Goal: Task Accomplishment & Management: Use online tool/utility

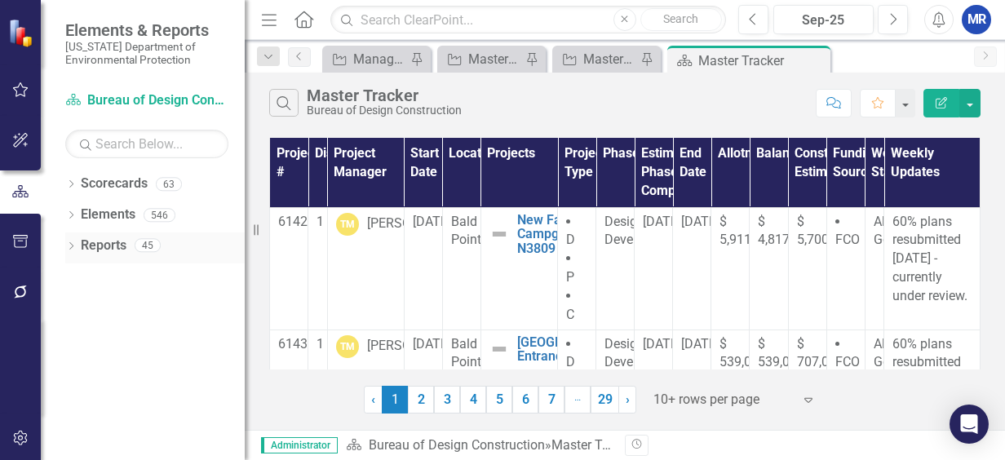
click at [78, 248] on div "Dropdown Reports 45" at bounding box center [154, 247] width 179 height 31
click at [71, 243] on div "Dropdown" at bounding box center [70, 248] width 11 height 14
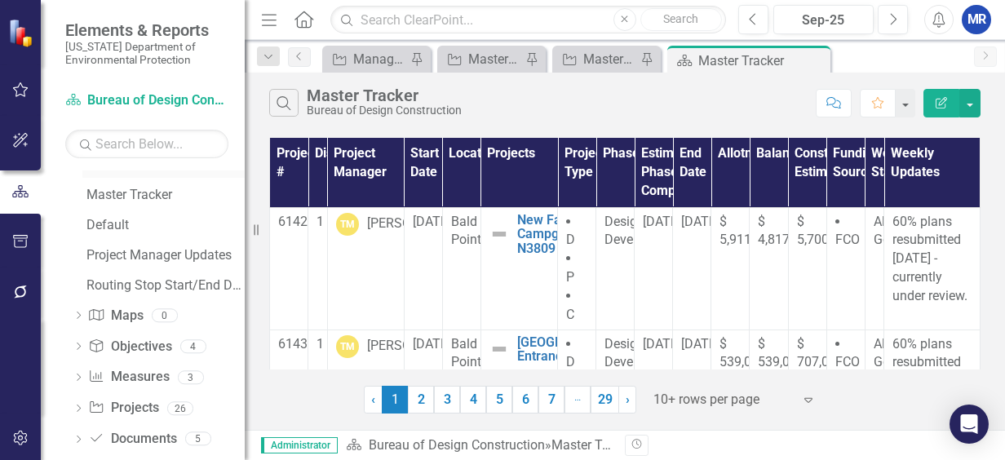
scroll to position [220, 0]
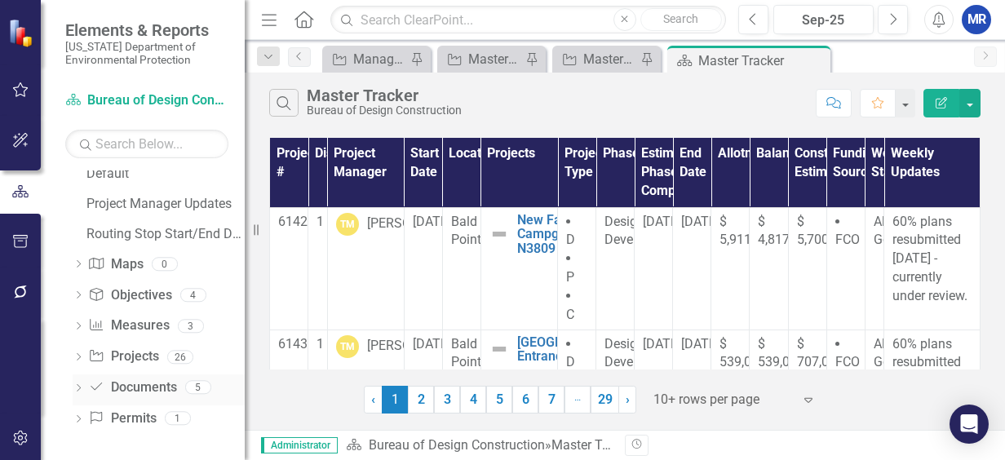
click at [81, 388] on icon "Dropdown" at bounding box center [78, 389] width 11 height 9
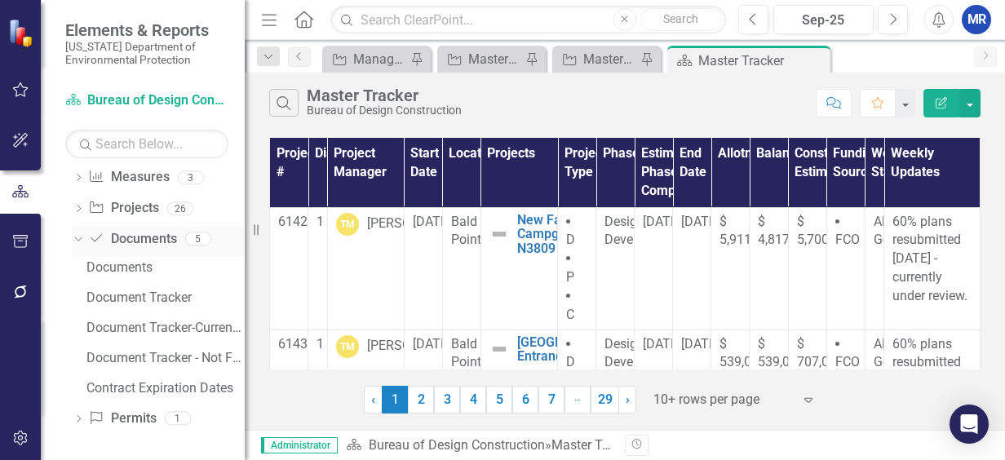
scroll to position [190, 0]
click at [148, 296] on div "Document Tracker" at bounding box center [165, 297] width 158 height 15
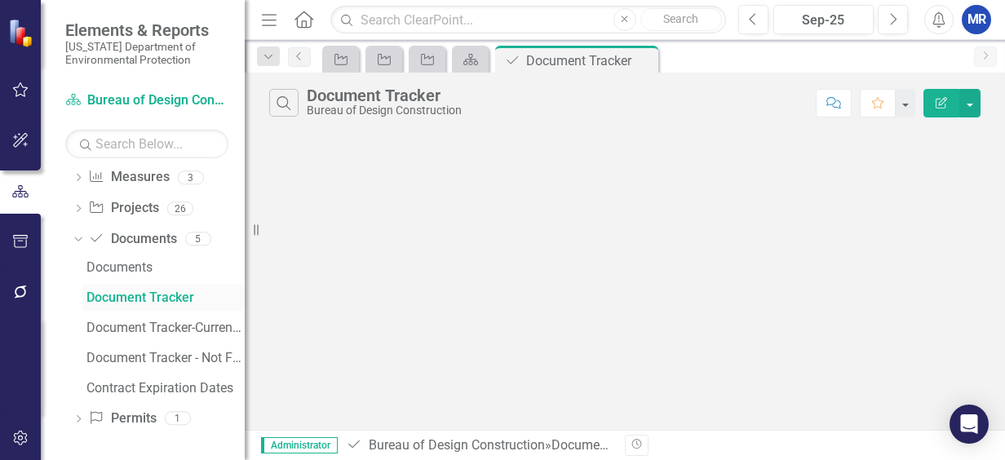
scroll to position [40, 0]
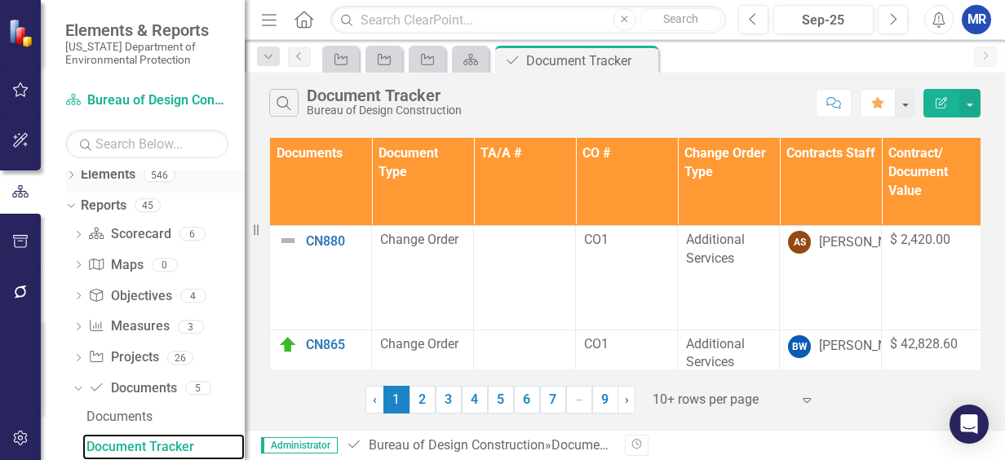
drag, startPoint x: 255, startPoint y: 227, endPoint x: 71, endPoint y: 179, distance: 189.6
click at [69, 180] on div "Elements & Reports [US_STATE] Department of Environmental Protection Scorecard …" at bounding box center [122, 230] width 245 height 460
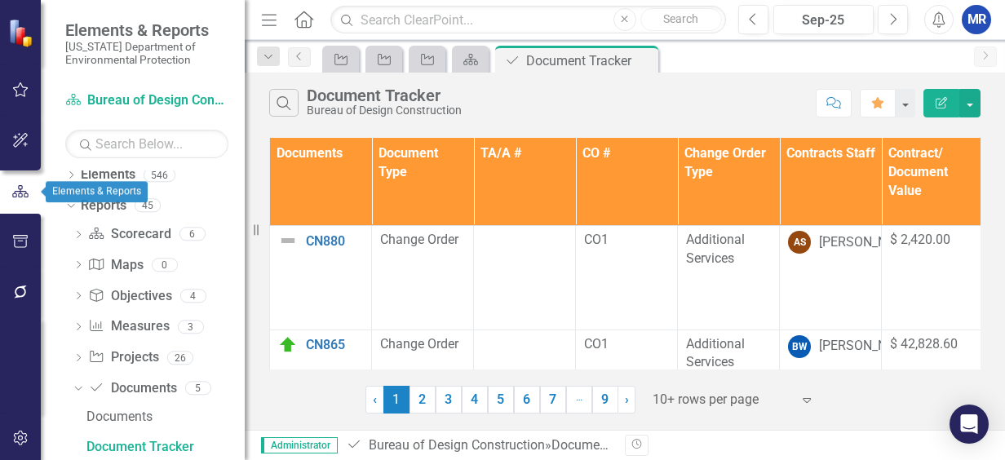
click at [14, 201] on button "button" at bounding box center [20, 192] width 41 height 27
drag, startPoint x: 256, startPoint y: 232, endPoint x: 0, endPoint y: 192, distance: 259.4
click at [52, 218] on div "Elements & Reports [US_STATE] Department of Environmental Protection Scorecard …" at bounding box center [122, 230] width 245 height 460
click at [9, 183] on button "button" at bounding box center [20, 192] width 41 height 27
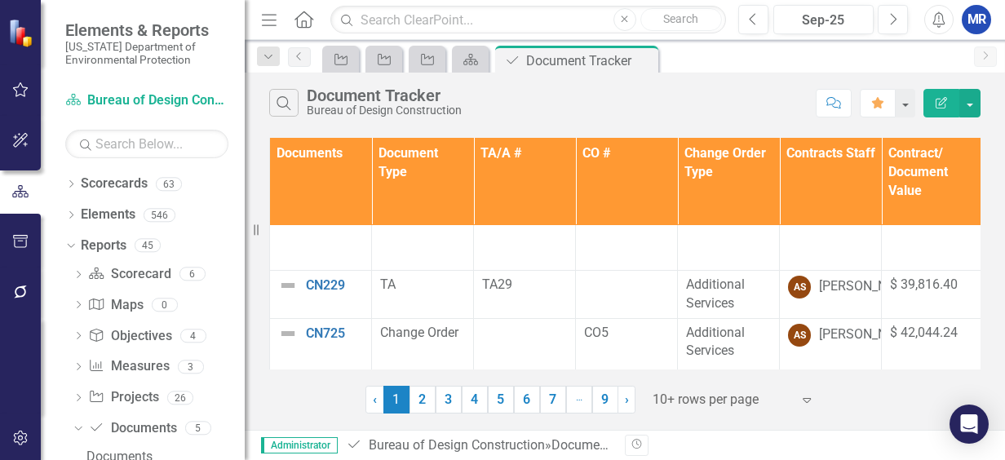
scroll to position [0, 0]
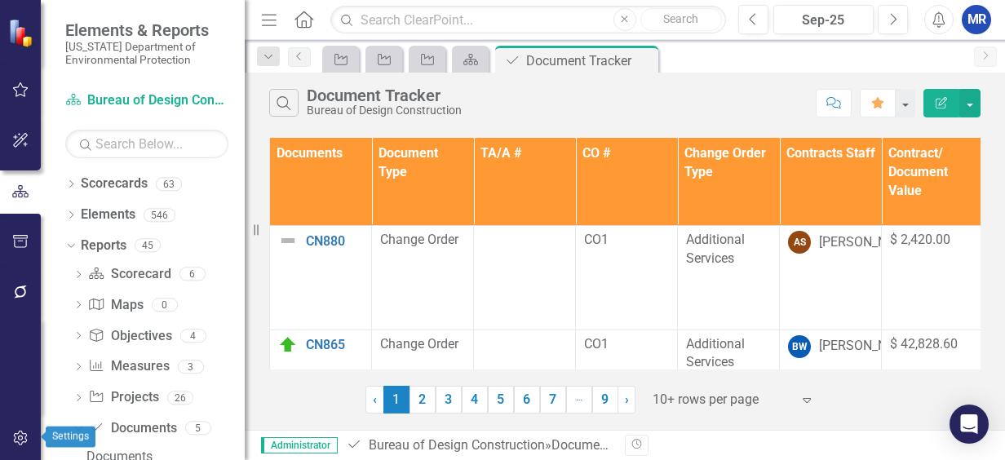
click at [19, 441] on icon "button" at bounding box center [20, 438] width 17 height 13
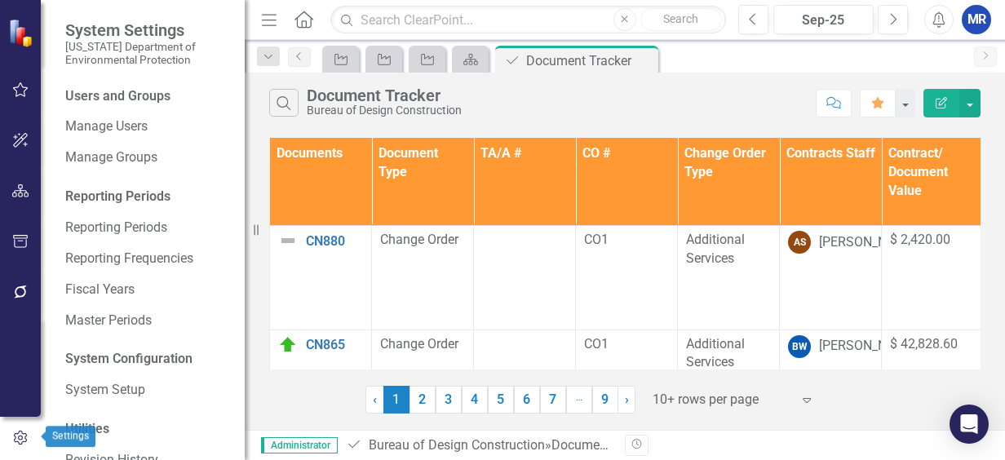
click at [19, 441] on icon "button" at bounding box center [20, 438] width 18 height 15
click at [24, 439] on icon "button" at bounding box center [20, 438] width 18 height 15
click at [273, 15] on icon "Menu" at bounding box center [269, 19] width 21 height 17
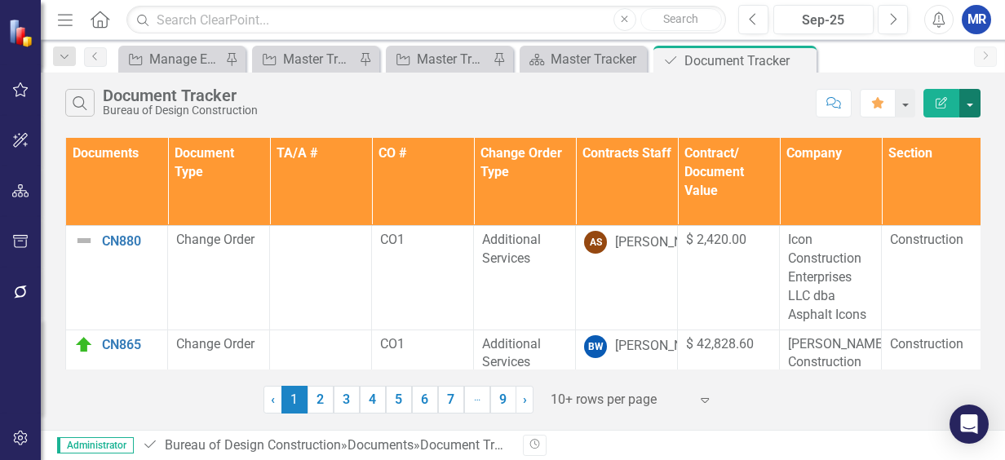
click at [973, 93] on button "button" at bounding box center [969, 103] width 21 height 29
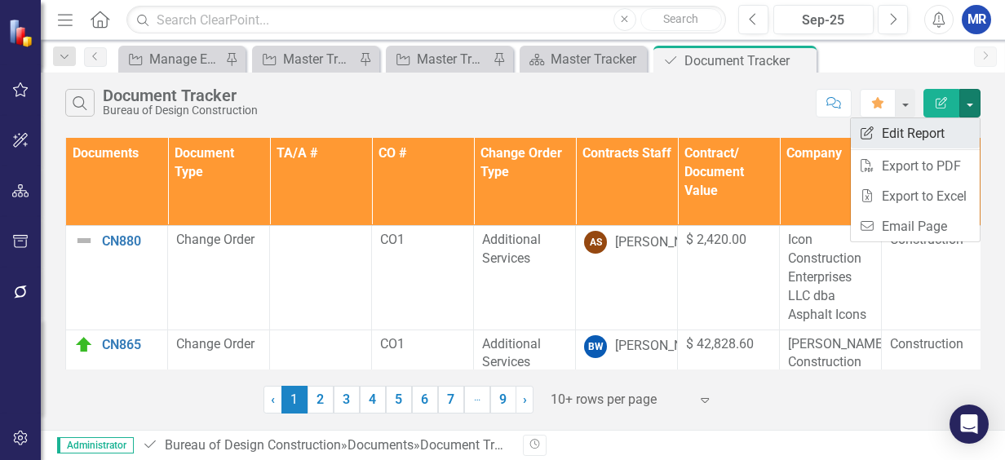
click at [937, 130] on link "Edit Report Edit Report" at bounding box center [915, 133] width 129 height 30
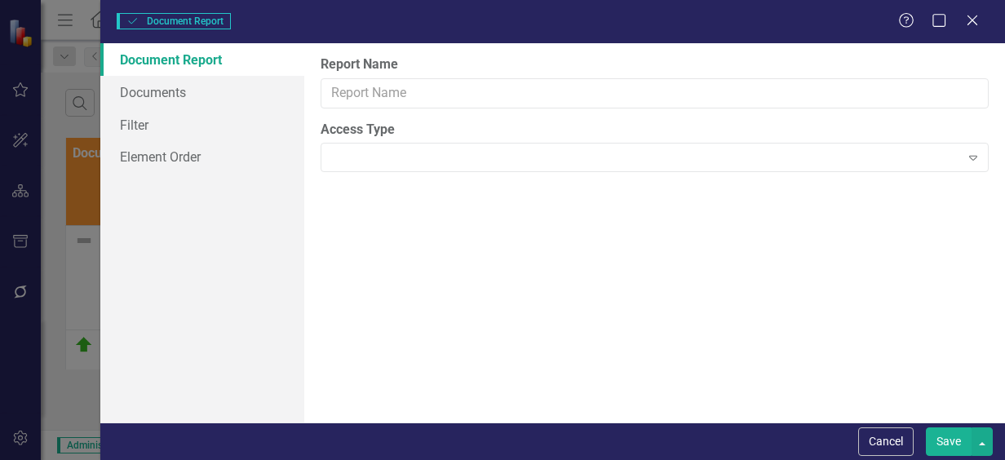
type input "Document Tracker"
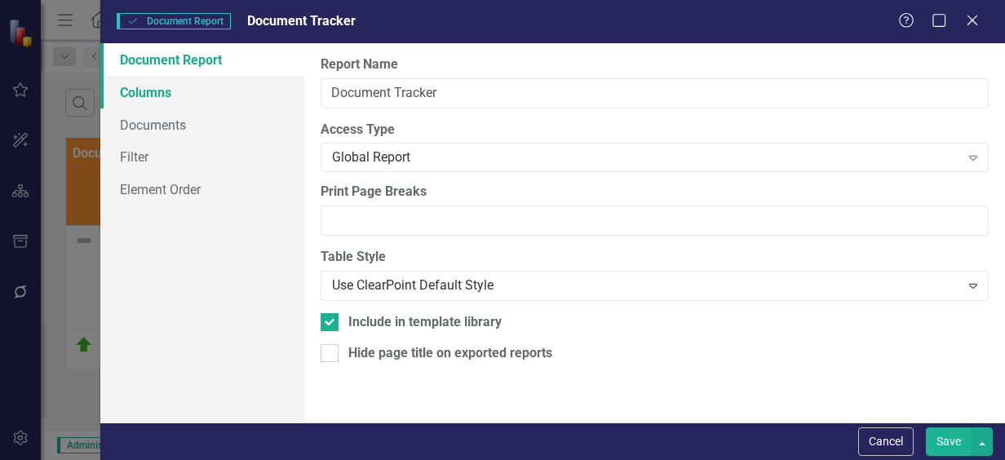
click at [154, 97] on link "Columns" at bounding box center [202, 92] width 204 height 33
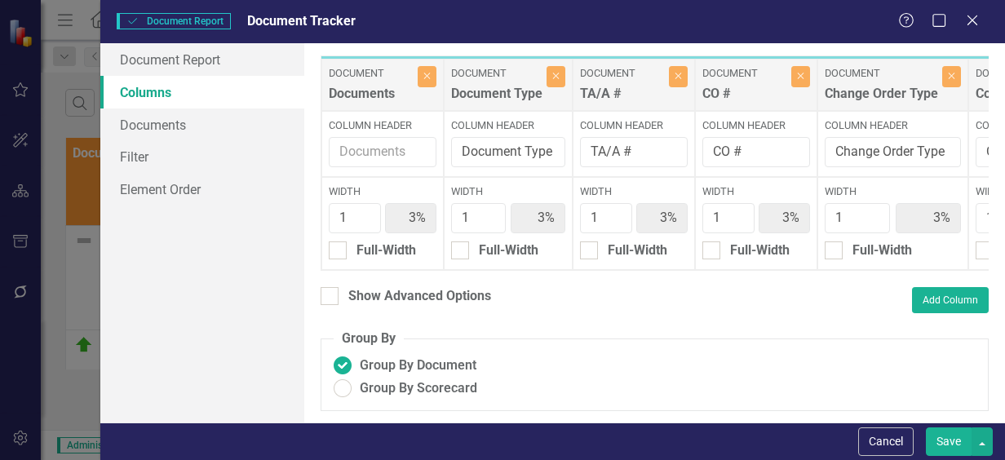
click at [395, 108] on div "Documents" at bounding box center [371, 98] width 85 height 27
click at [333, 305] on div at bounding box center [330, 296] width 18 height 18
click at [331, 298] on input "Show Advanced Options" at bounding box center [326, 292] width 11 height 11
checkbox input "true"
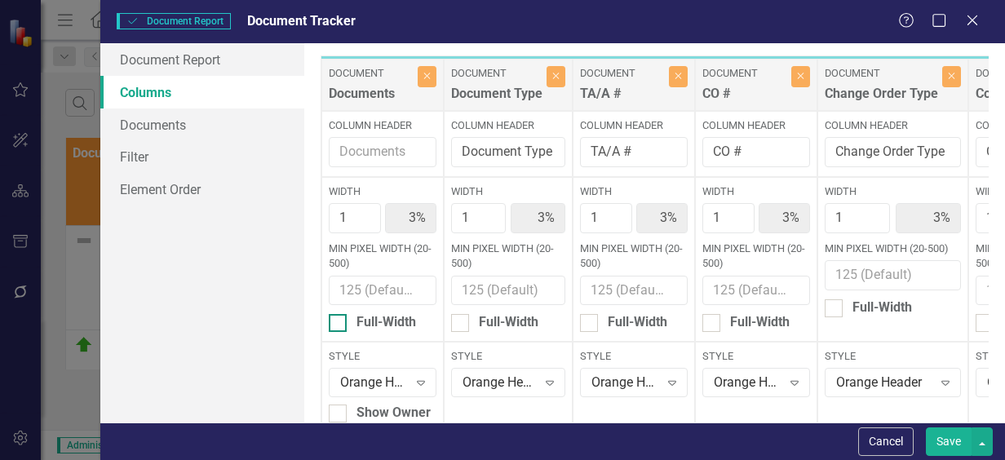
click at [344, 328] on div at bounding box center [338, 323] width 18 height 18
click at [339, 325] on input "Full-Width" at bounding box center [334, 319] width 11 height 11
checkbox input "true"
type input "100%"
type input "4%"
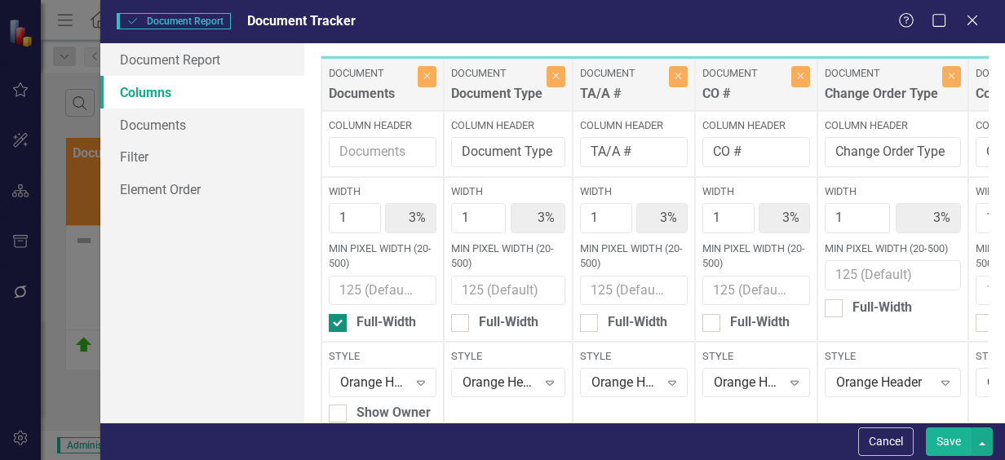
type input "4%"
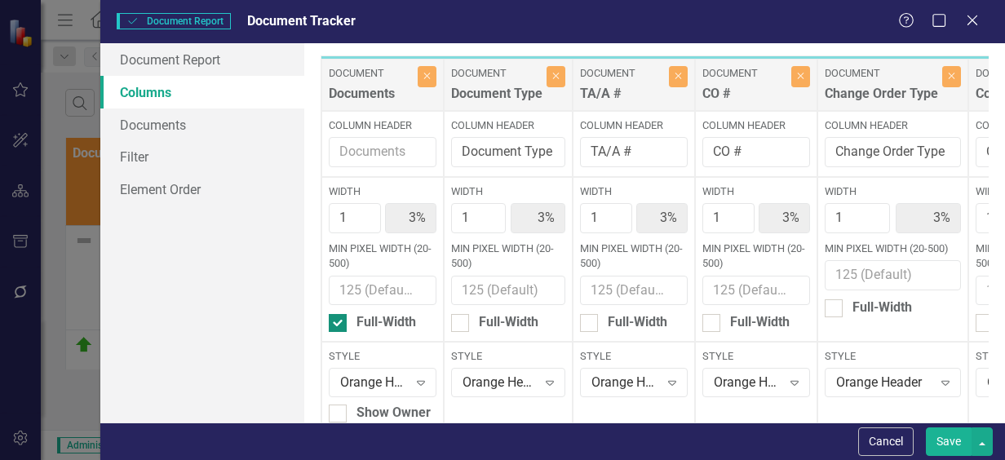
type input "4%"
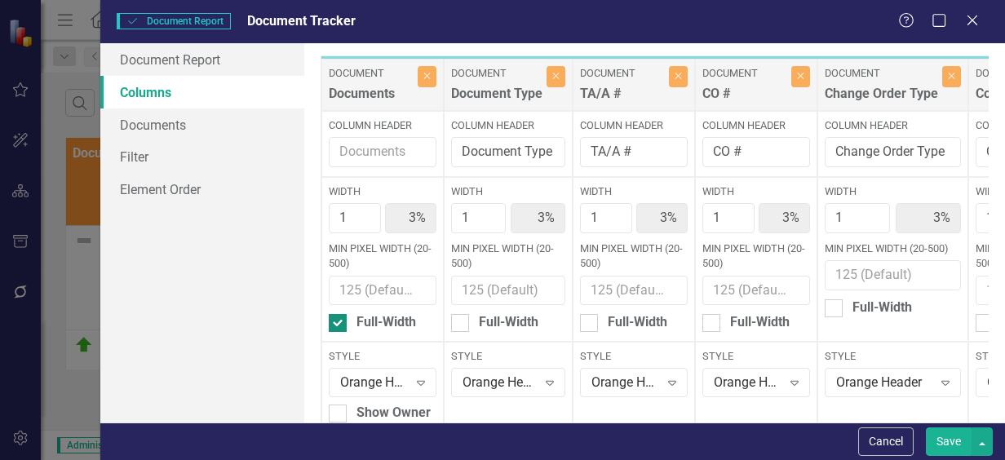
type input "4%"
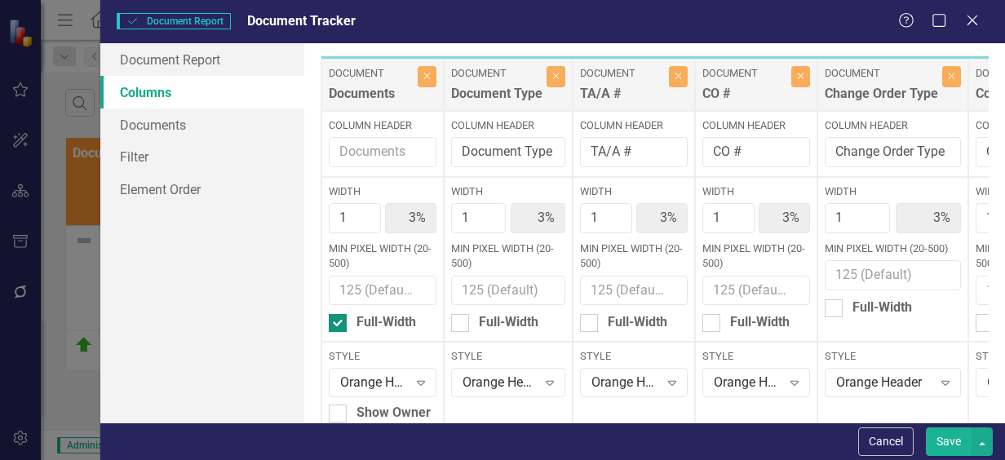
type input "4%"
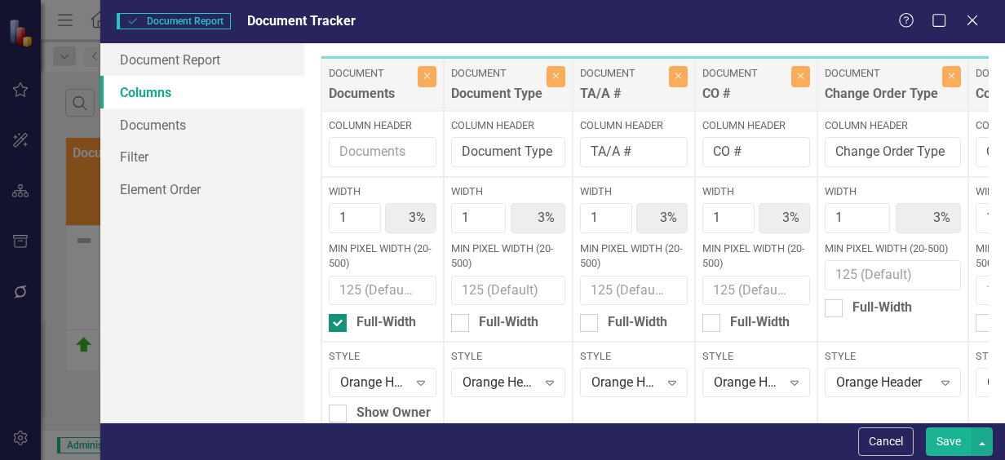
type input "4%"
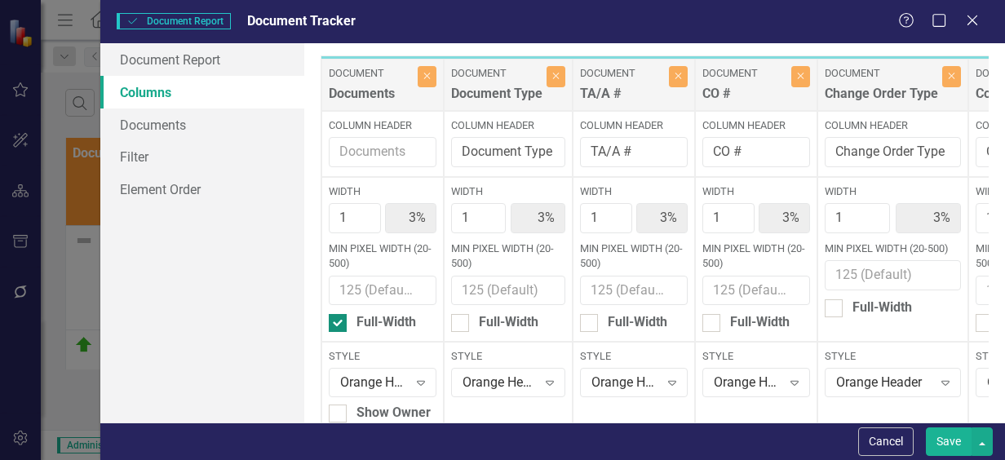
type input "4%"
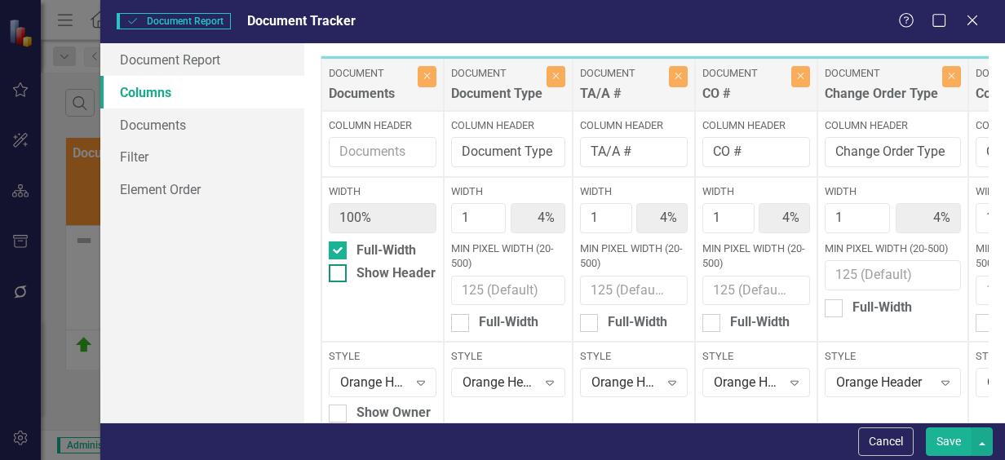
click at [340, 269] on div at bounding box center [338, 273] width 18 height 18
click at [339, 269] on input "Show Header" at bounding box center [334, 269] width 11 height 11
checkbox input "true"
click at [341, 255] on div at bounding box center [338, 250] width 18 height 18
click at [339, 252] on input "Full-Width" at bounding box center [334, 246] width 11 height 11
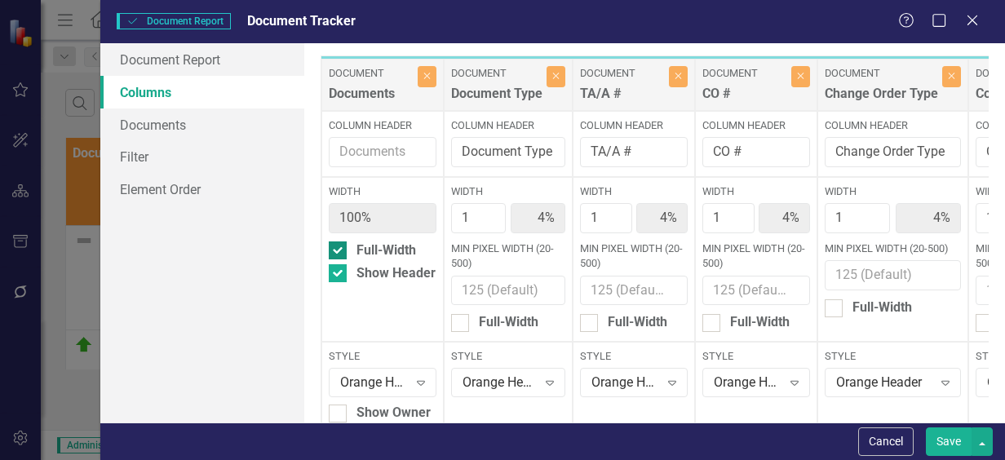
checkbox input "false"
type input "3%"
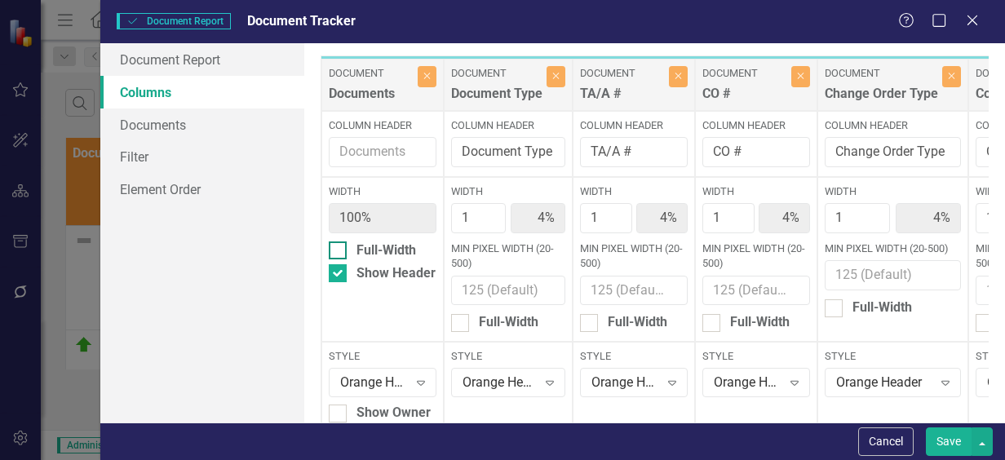
type input "3%"
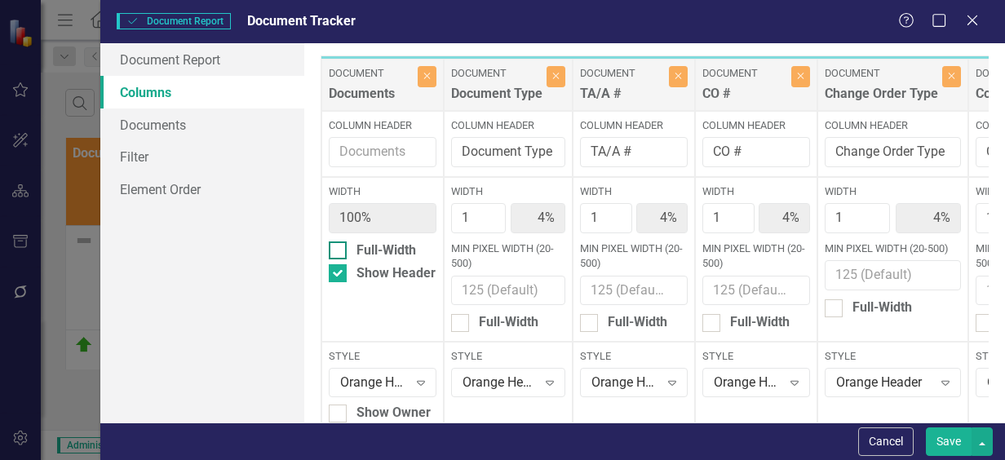
type input "3%"
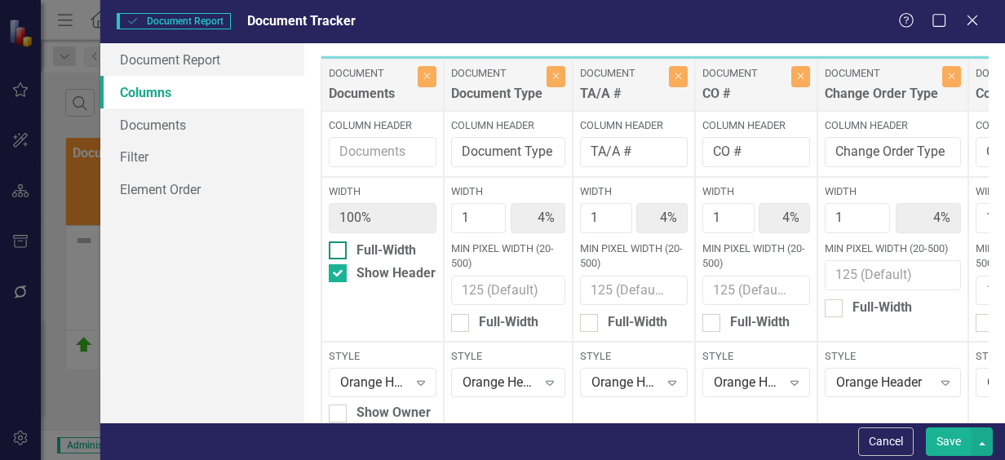
type input "3%"
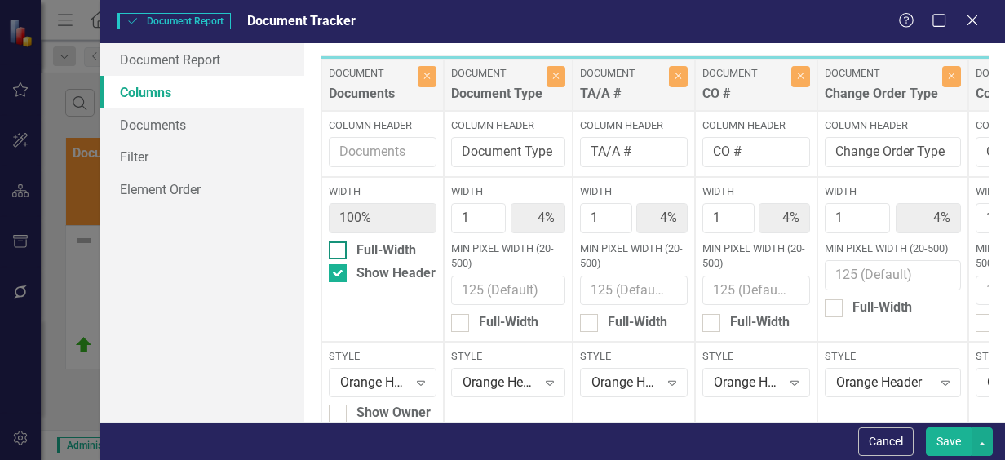
type input "3%"
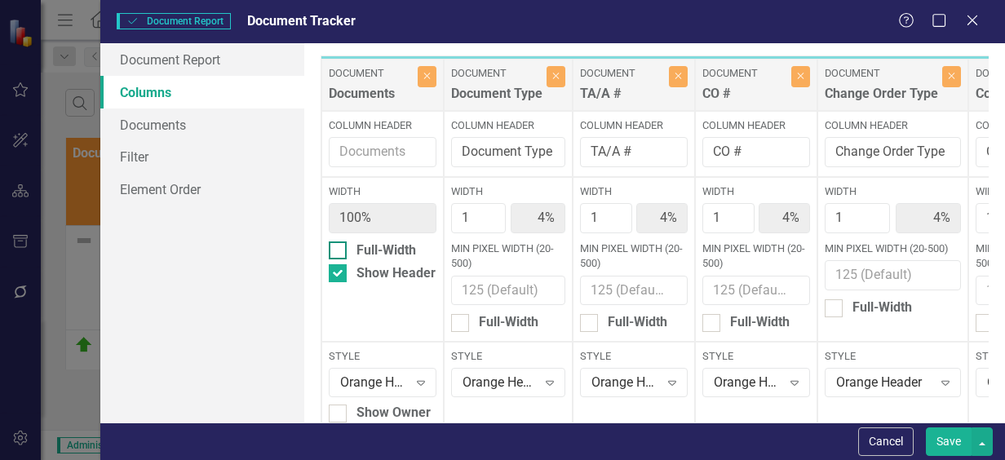
type input "3%"
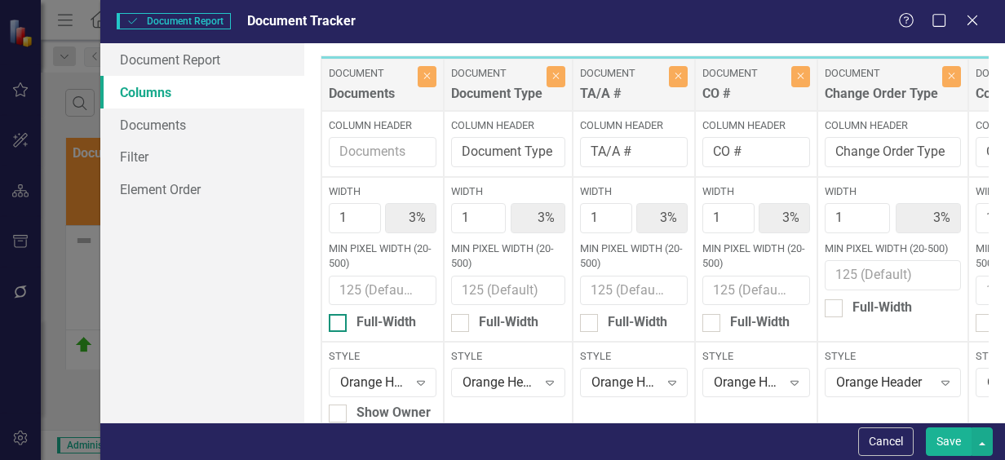
click at [339, 321] on input "Full-Width" at bounding box center [334, 319] width 11 height 11
checkbox input "true"
type input "100%"
type input "4%"
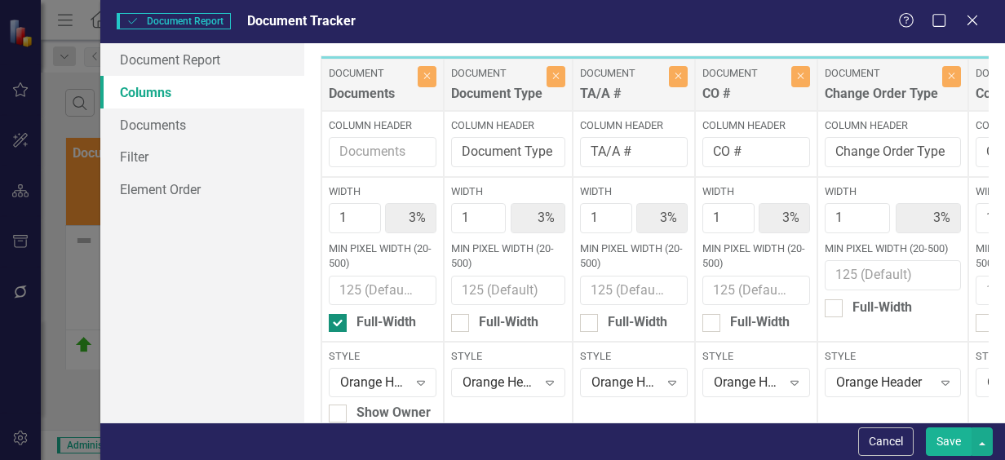
type input "4%"
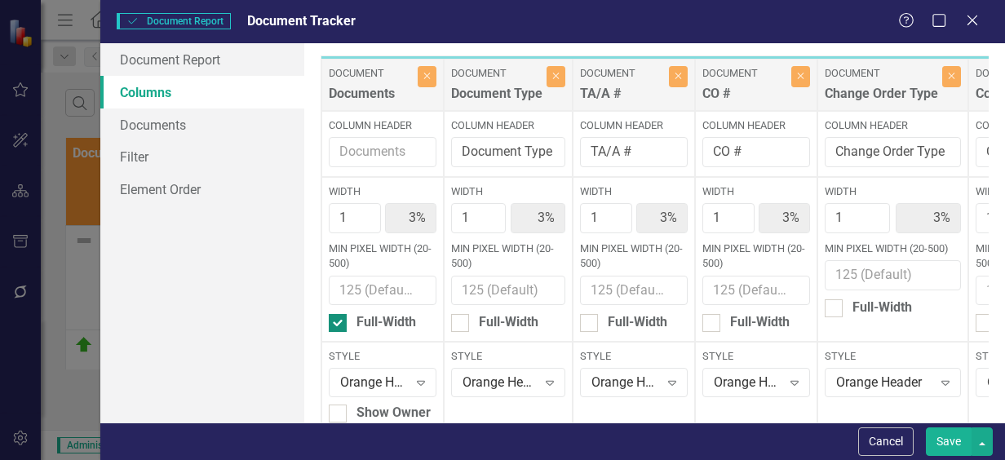
type input "4%"
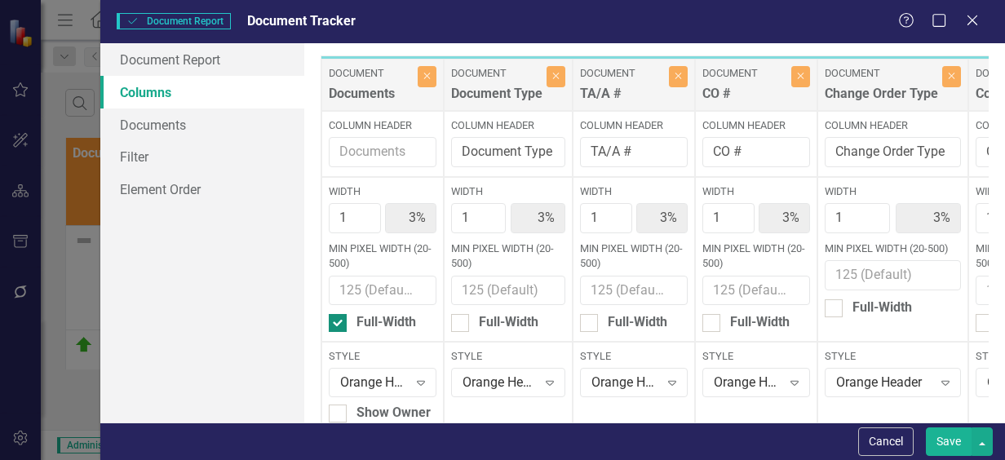
type input "4%"
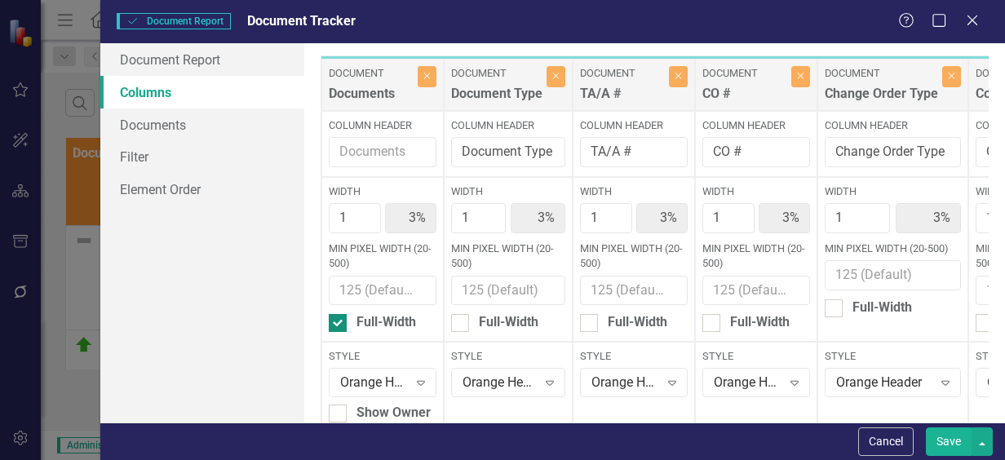
type input "4%"
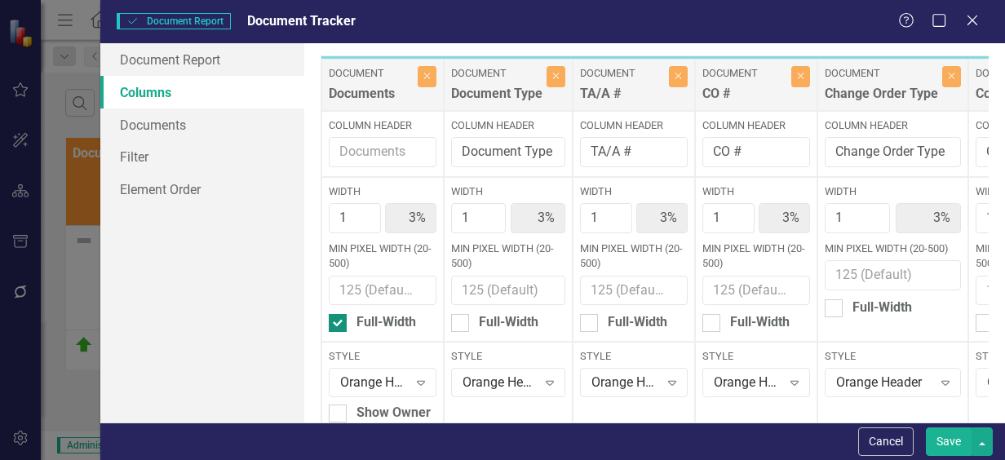
type input "4%"
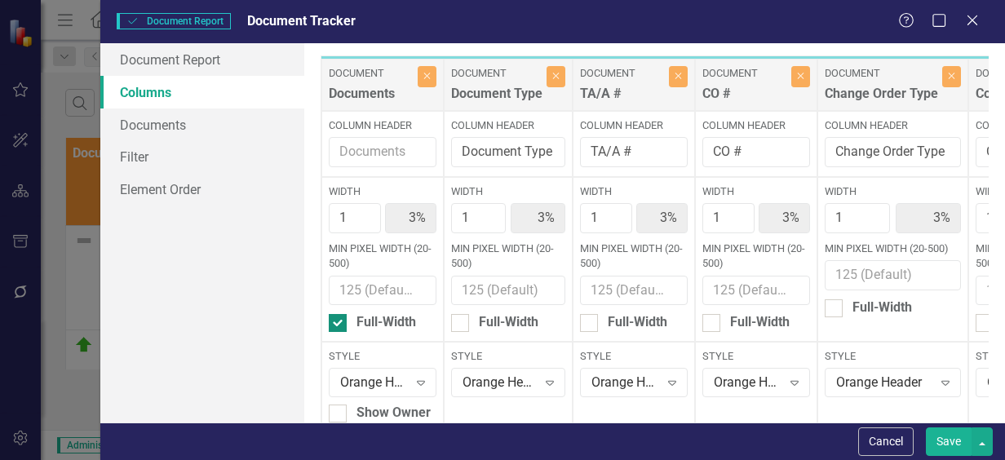
type input "4%"
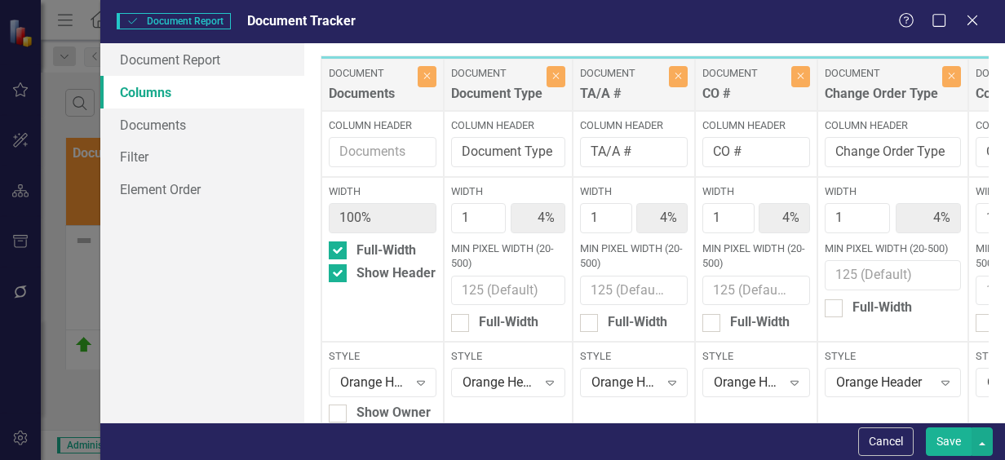
click at [950, 445] on button "Save" at bounding box center [949, 441] width 46 height 29
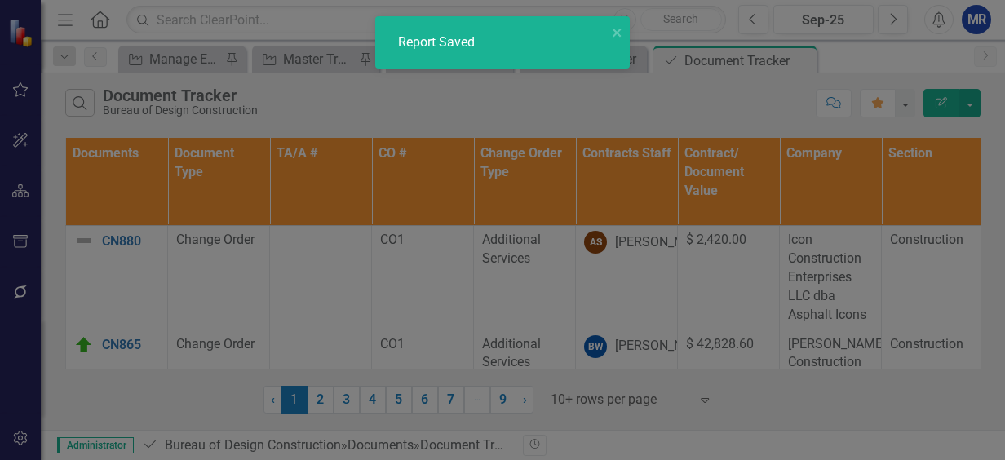
checkbox input "false"
radio input "false"
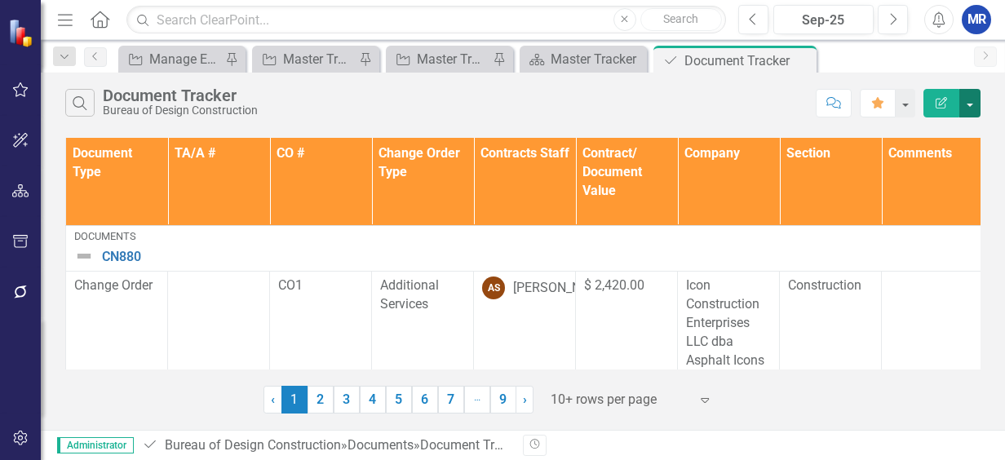
click at [962, 95] on button "button" at bounding box center [969, 103] width 21 height 29
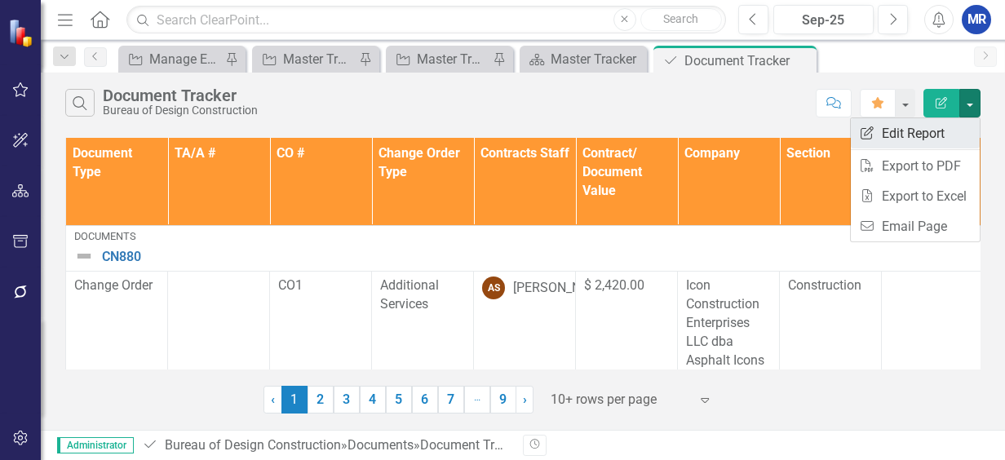
click at [907, 135] on link "Edit Report Edit Report" at bounding box center [915, 133] width 129 height 30
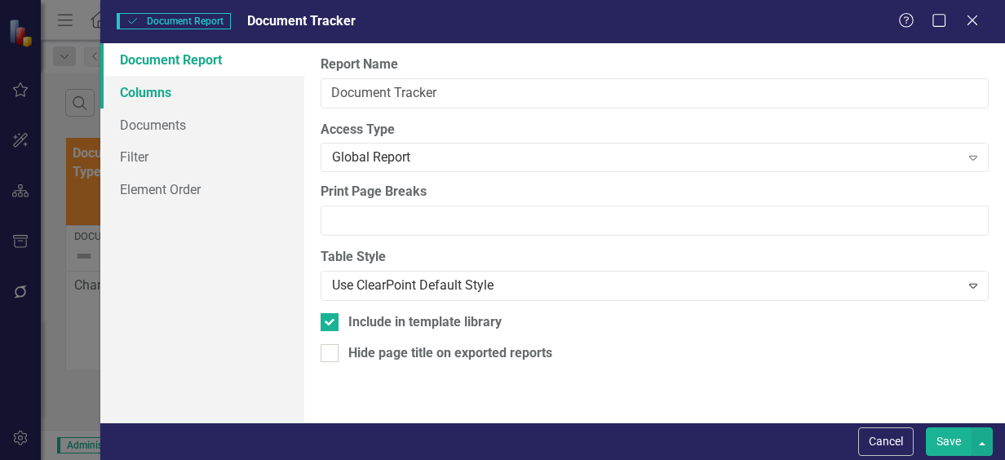
click at [136, 82] on link "Columns" at bounding box center [202, 92] width 204 height 33
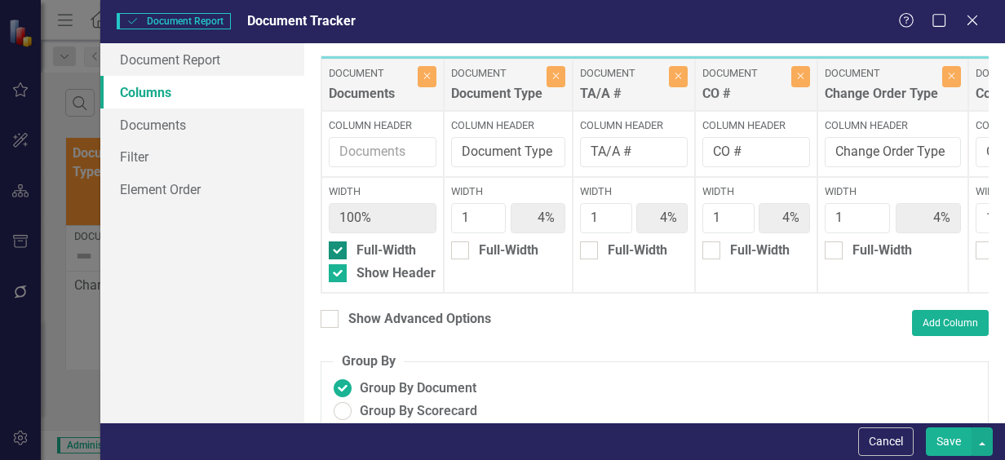
click at [333, 248] on input "Full-Width" at bounding box center [334, 246] width 11 height 11
checkbox input "false"
type input "3%"
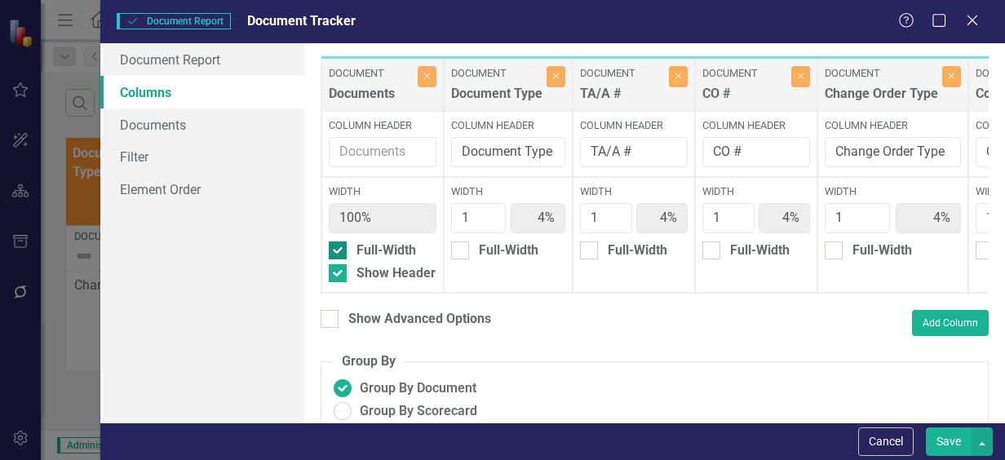
type input "3%"
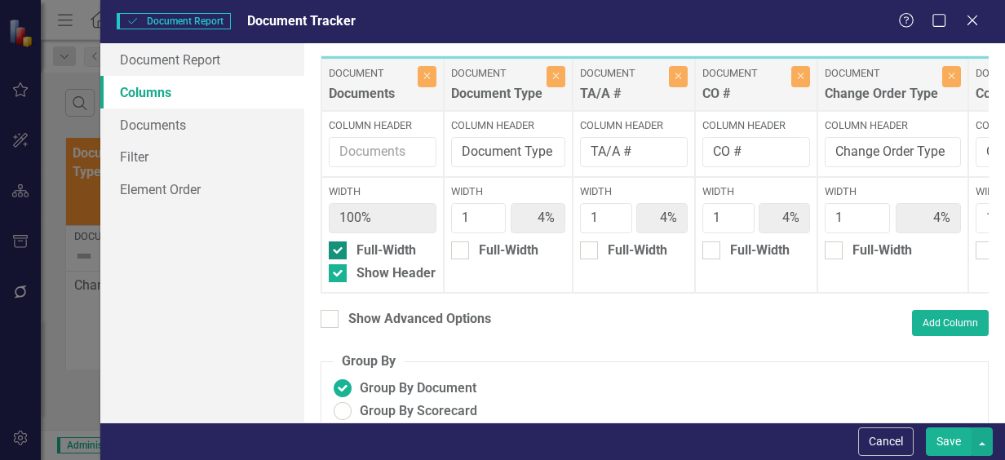
type input "3%"
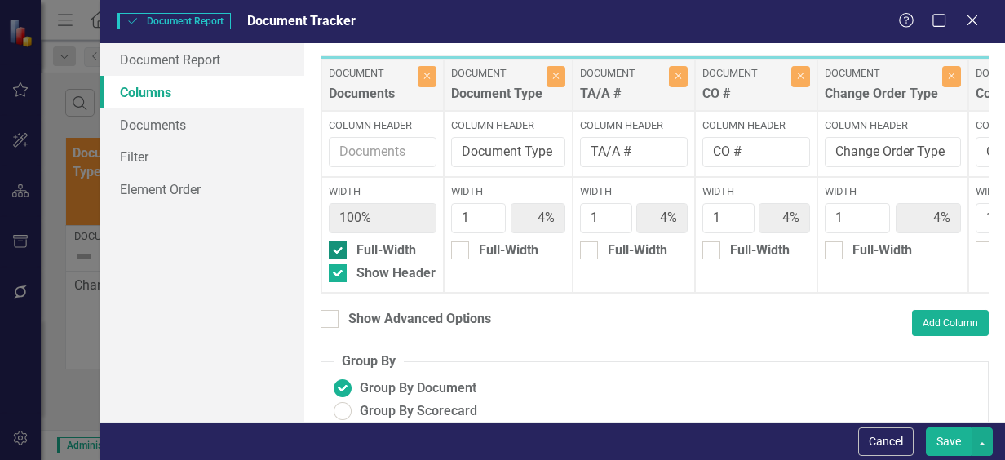
type input "3%"
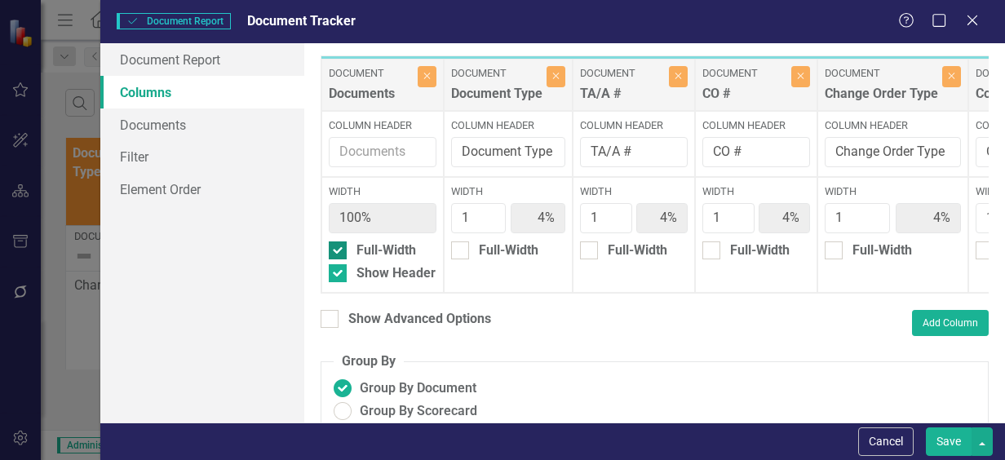
type input "3%"
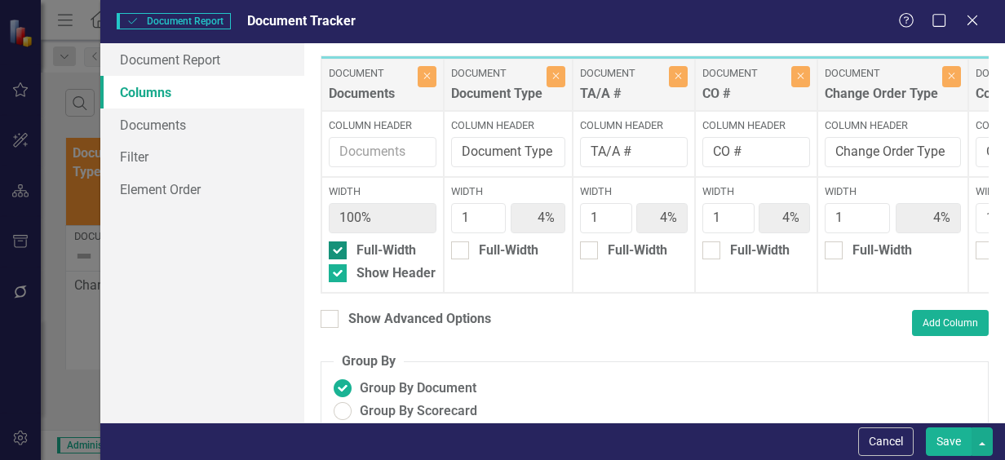
type input "3%"
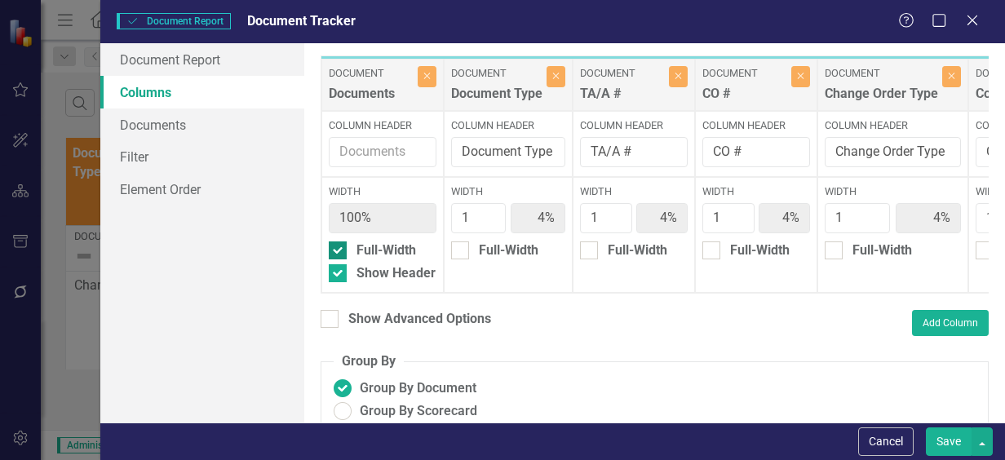
type input "3%"
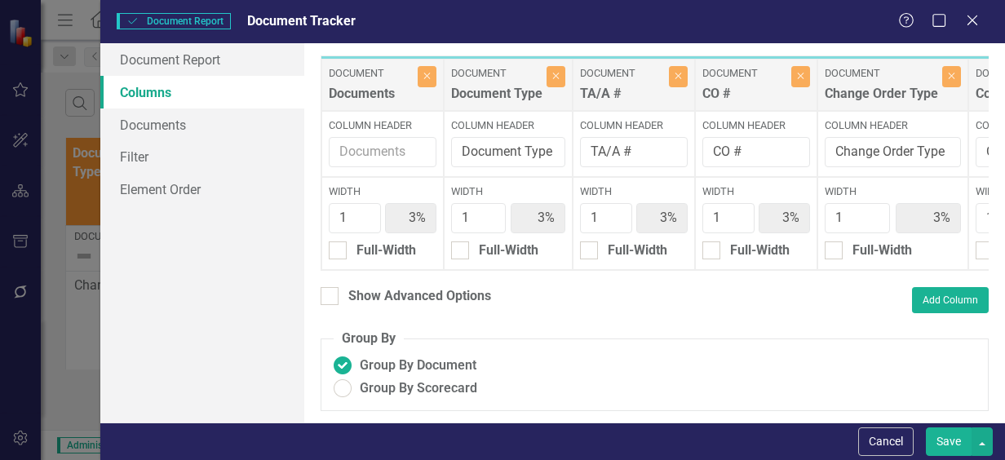
click at [932, 445] on button "Save" at bounding box center [949, 441] width 46 height 29
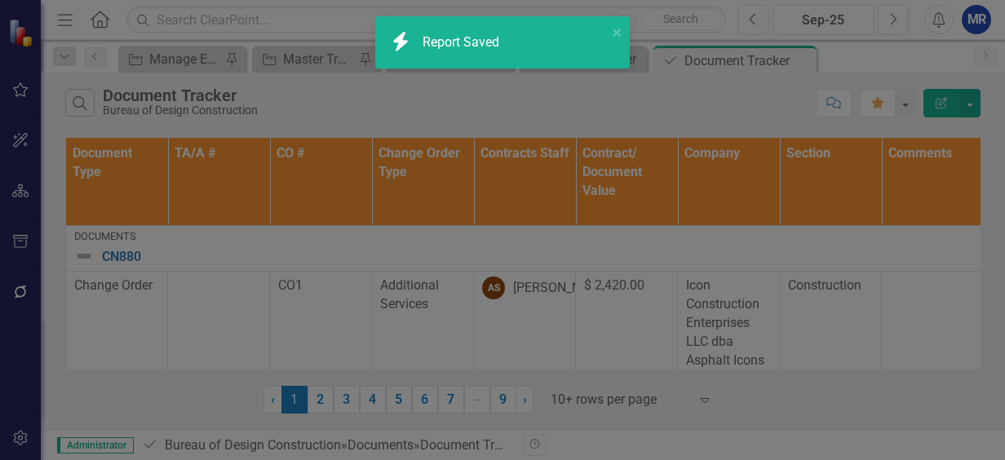
radio input "false"
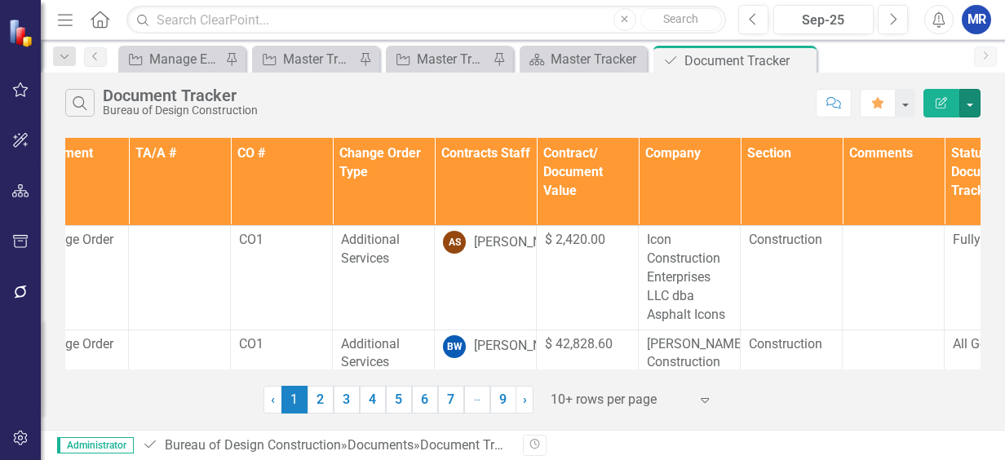
scroll to position [0, 198]
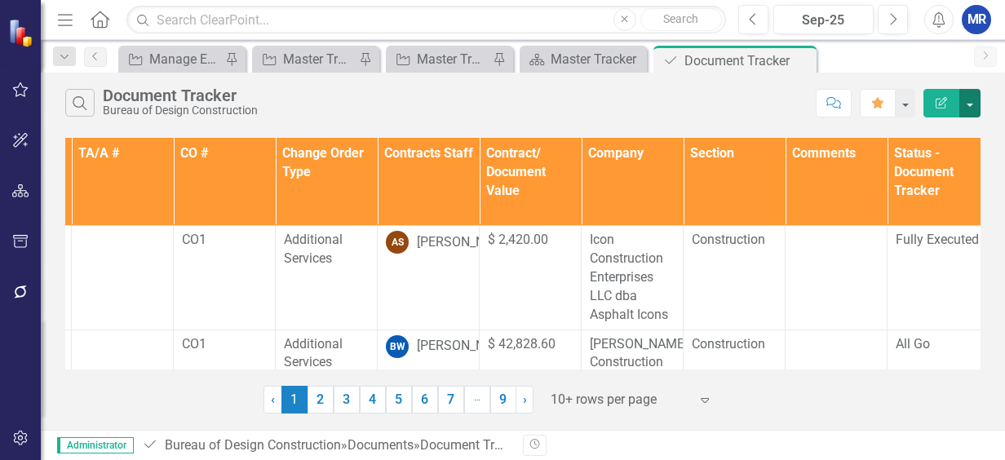
click at [973, 104] on button "button" at bounding box center [969, 103] width 21 height 29
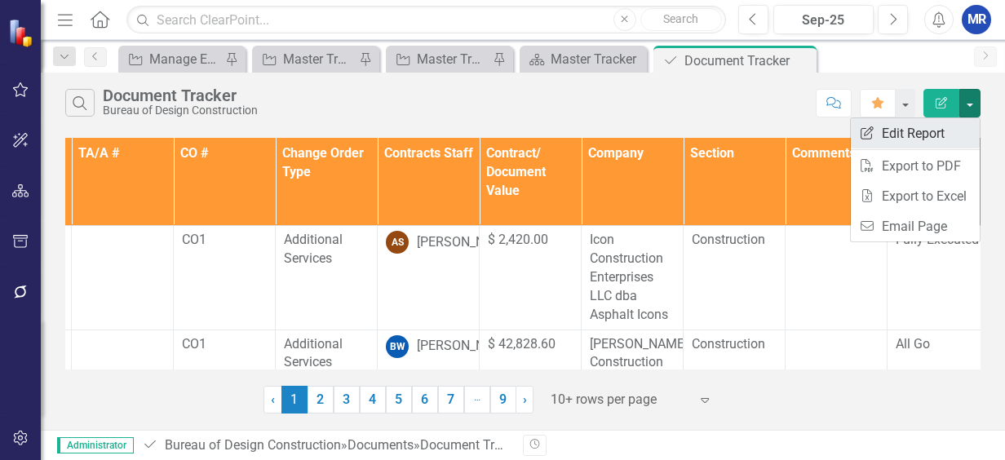
click at [941, 129] on link "Edit Report Edit Report" at bounding box center [915, 133] width 129 height 30
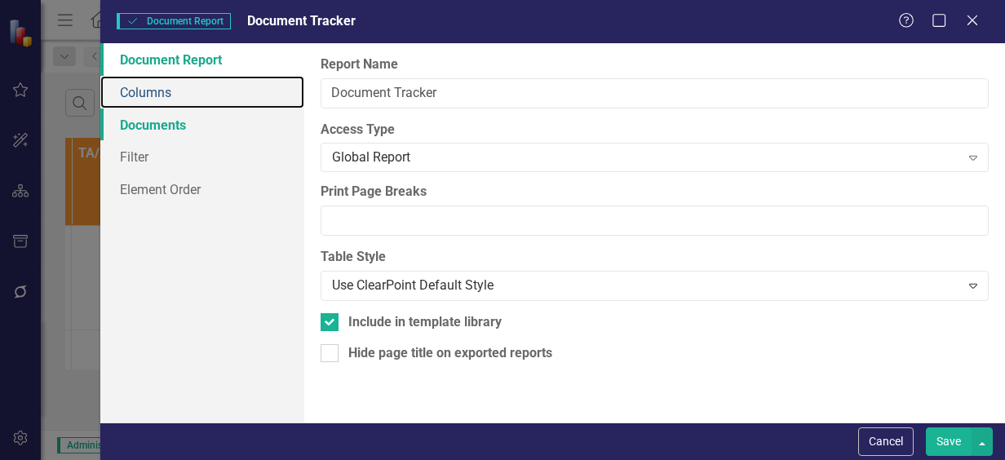
click at [162, 83] on link "Columns" at bounding box center [202, 92] width 204 height 33
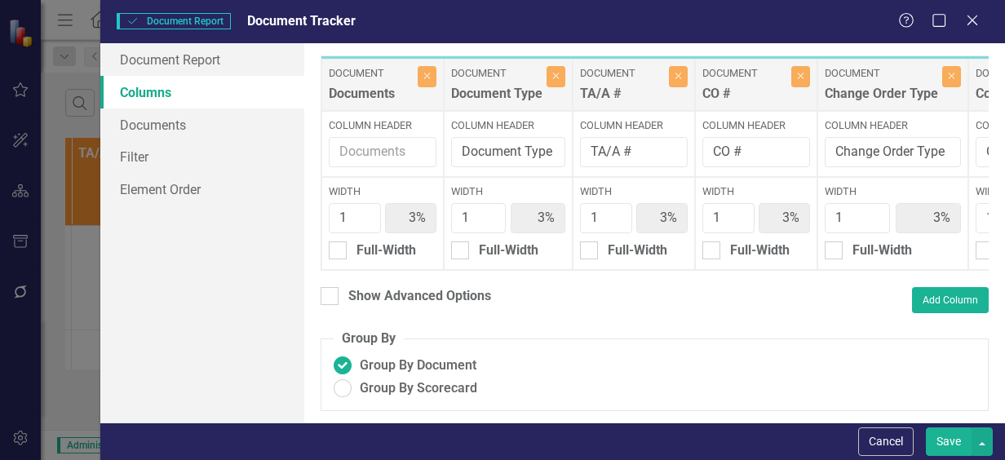
drag, startPoint x: 340, startPoint y: 248, endPoint x: 341, endPoint y: 260, distance: 12.3
click at [340, 248] on div at bounding box center [338, 250] width 18 height 18
click at [339, 248] on input "Full-Width" at bounding box center [334, 246] width 11 height 11
checkbox input "true"
type input "100%"
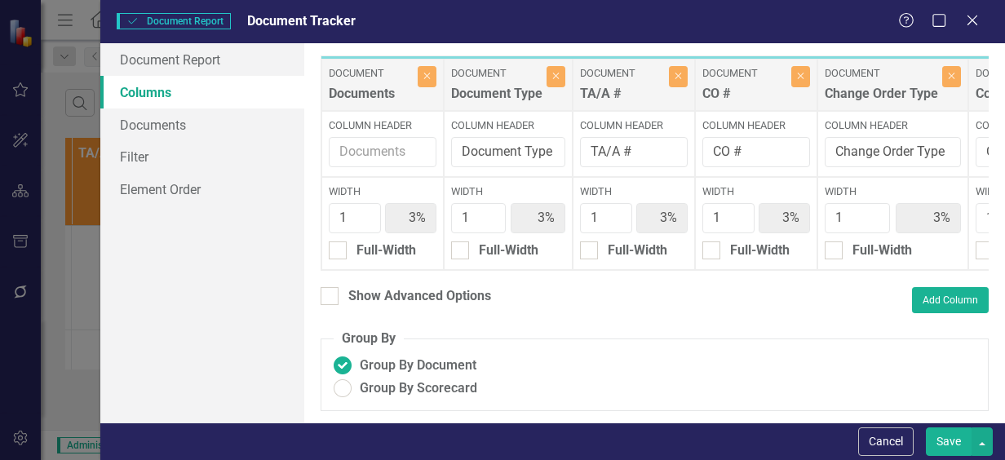
type input "4%"
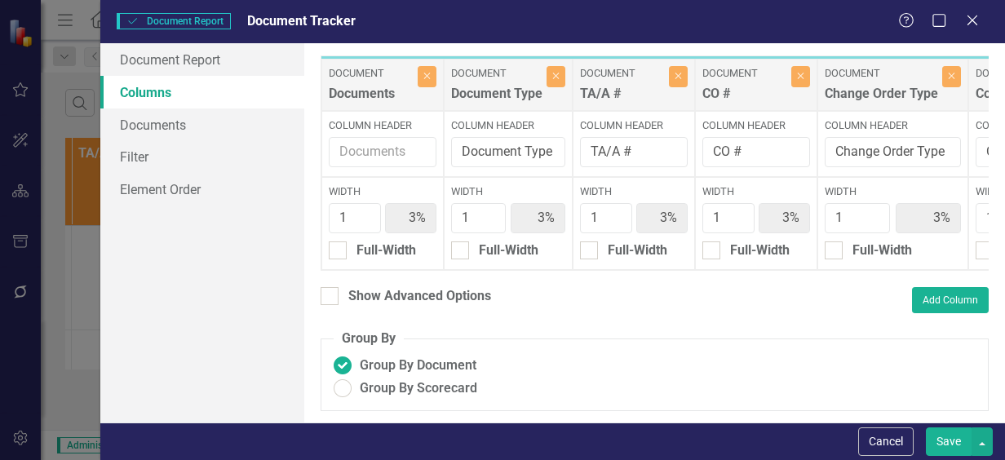
type input "4%"
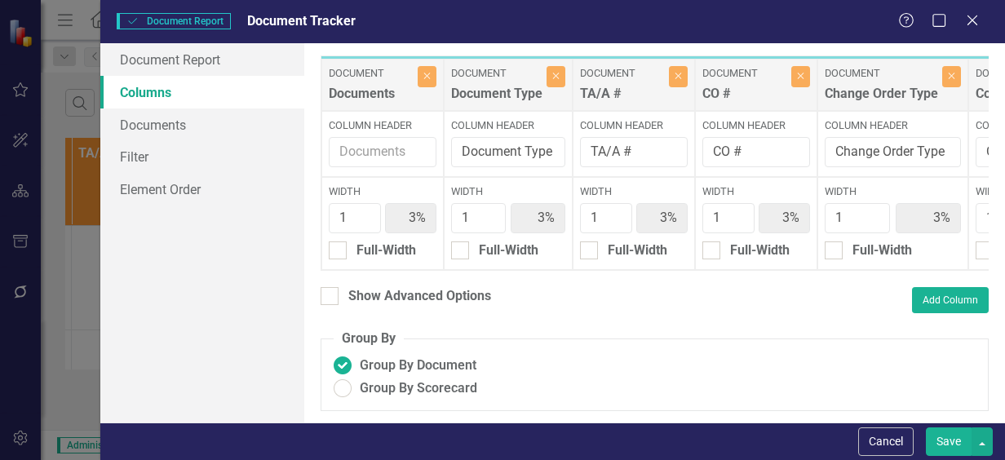
type input "4%"
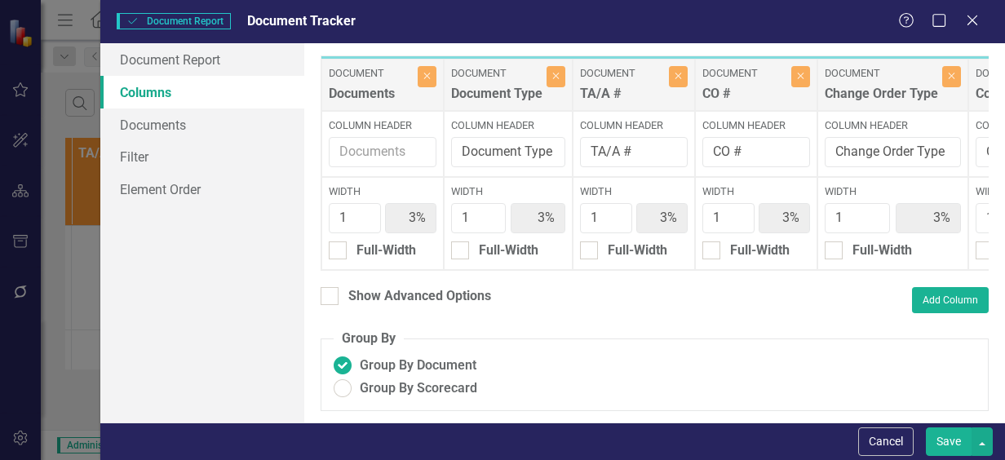
type input "4%"
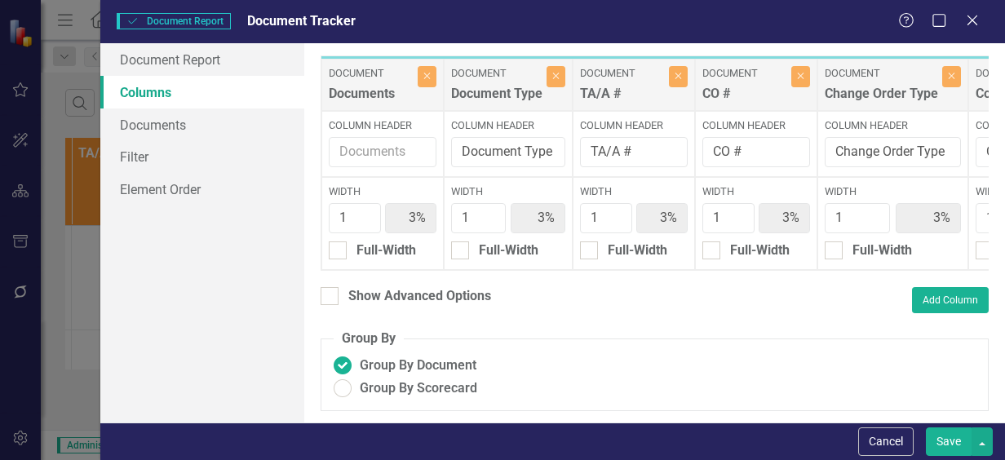
type input "4%"
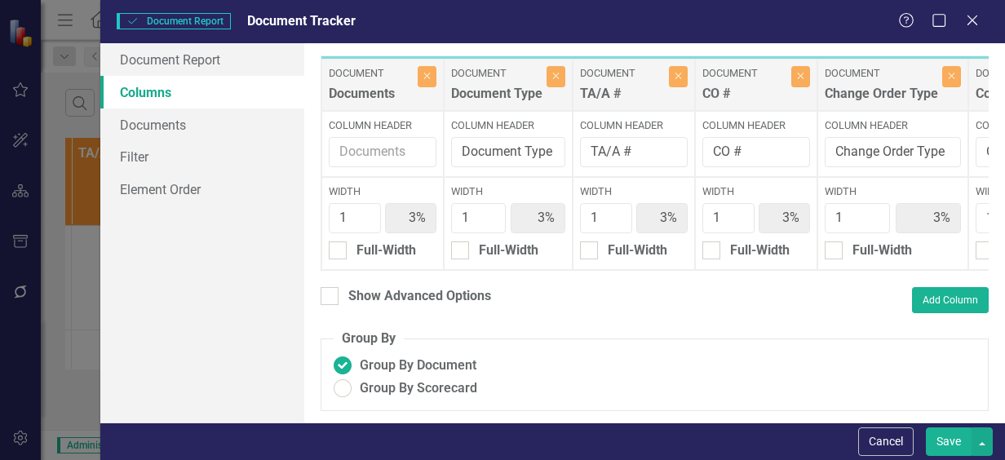
type input "4%"
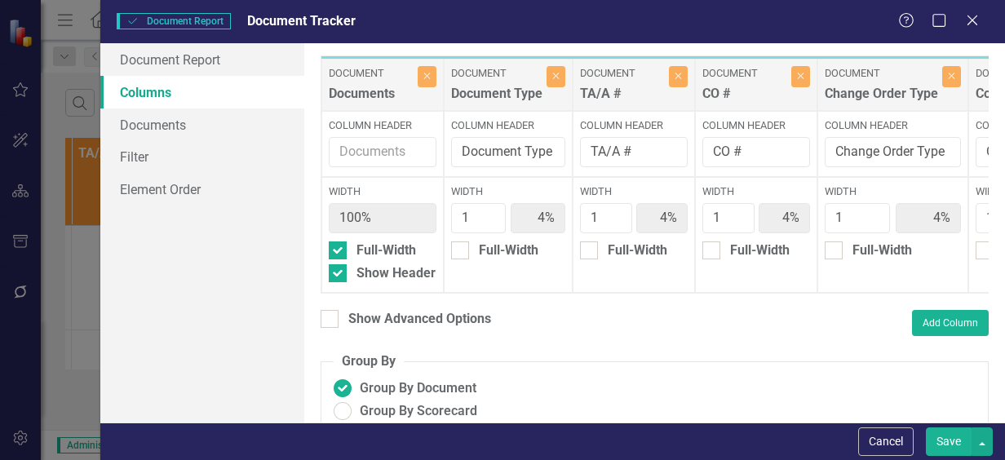
click at [942, 433] on button "Save" at bounding box center [949, 441] width 46 height 29
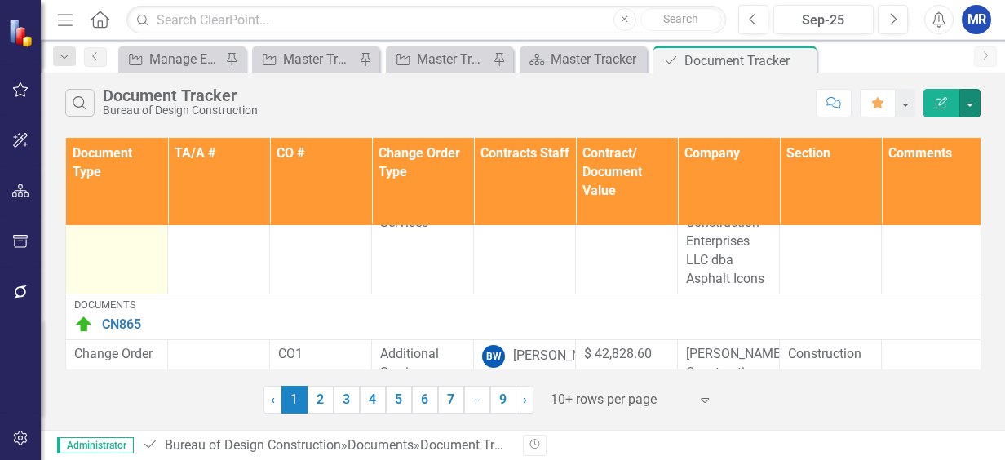
scroll to position [0, 0]
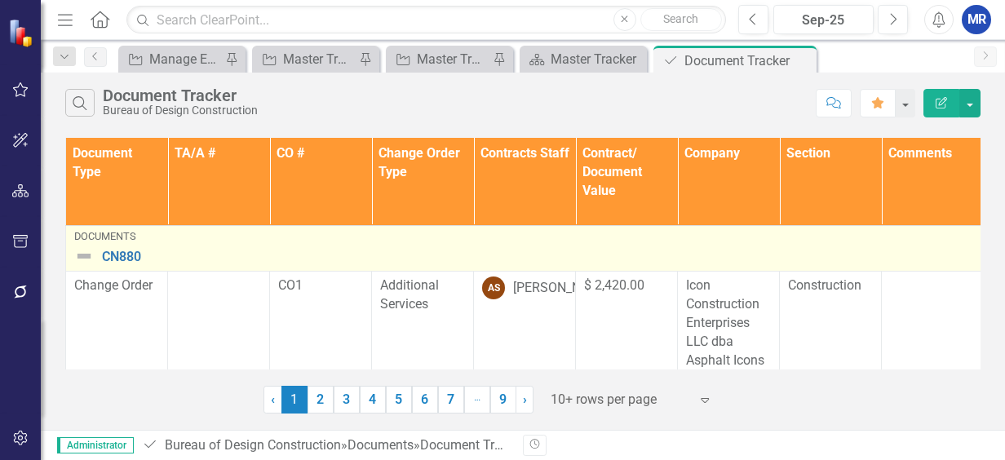
click at [82, 257] on img at bounding box center [84, 256] width 20 height 20
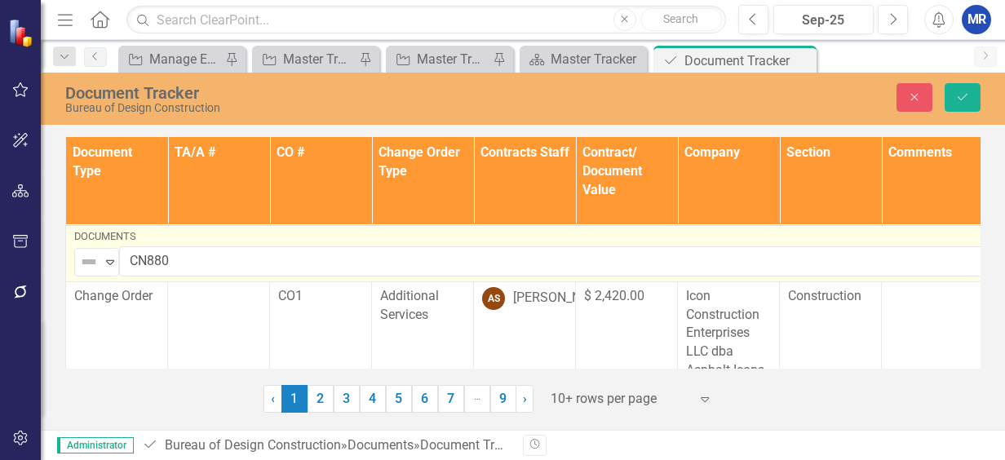
click at [82, 257] on img at bounding box center [89, 262] width 20 height 20
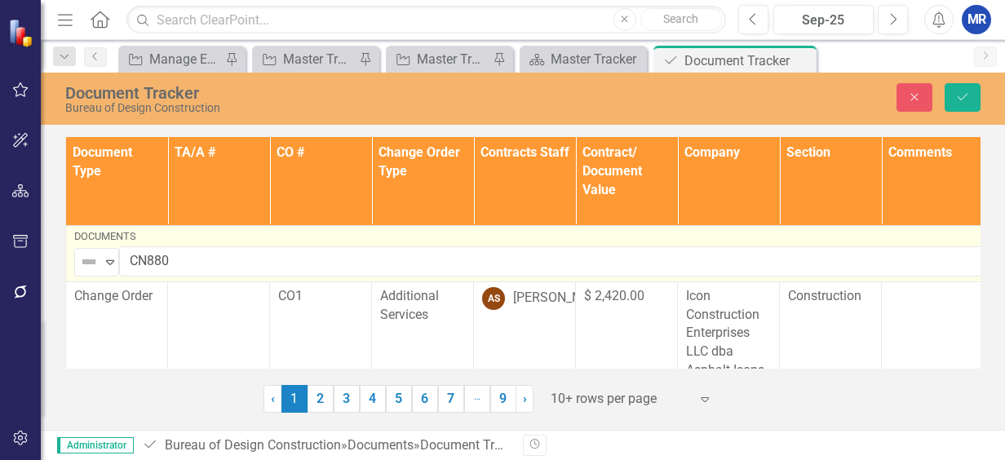
click at [57, 142] on div "Document Type TA/A # CO # Change Order Type Contracts Staff Contract/ Document …" at bounding box center [523, 273] width 964 height 280
click at [928, 104] on button "Close" at bounding box center [915, 97] width 36 height 29
